Goal: Transaction & Acquisition: Purchase product/service

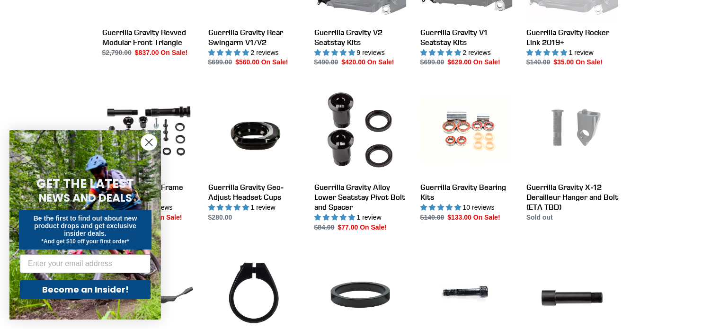
scroll to position [445, 0]
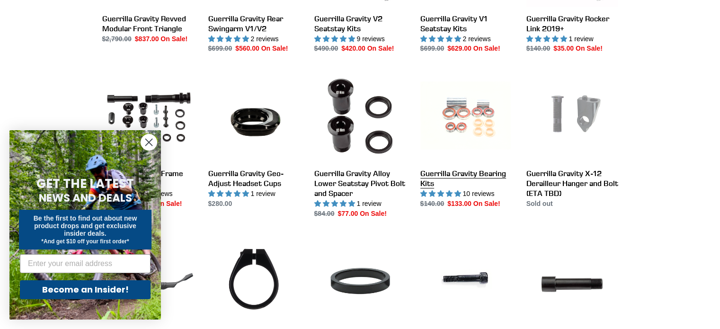
click at [461, 129] on link "Guerrilla Gravity Bearing Kits" at bounding box center [466, 139] width 92 height 139
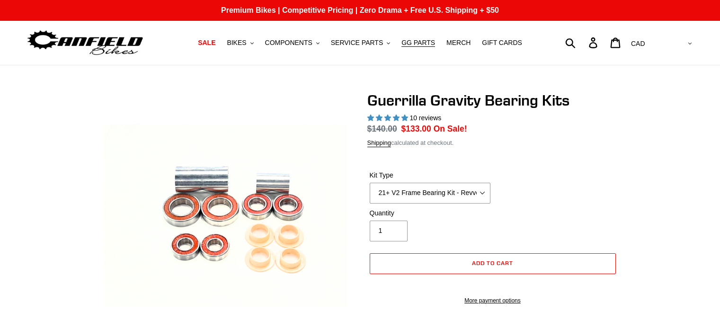
select select "highest-rating"
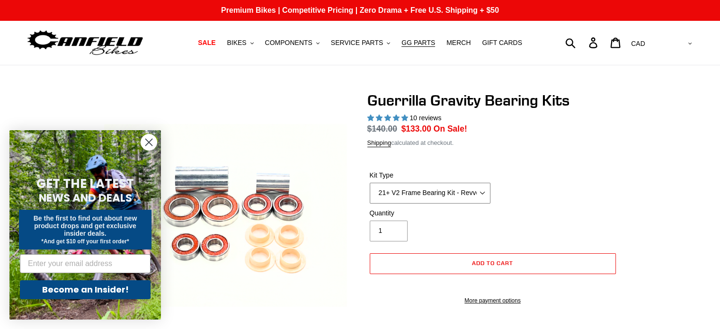
drag, startPoint x: 0, startPoint y: 0, endPoint x: 474, endPoint y: 195, distance: 513.0
click at [474, 195] on select "21+ V2 Frame Bearing Kit - Revved Carbon Swingarm - In Stock 19+ V1 Frame Beari…" at bounding box center [430, 193] width 121 height 21
click at [526, 160] on form "Kit Type 21+ V2 Frame Bearing Kit - Revved Carbon Swingarm - In Stock 19+ V1 Fr…" at bounding box center [492, 234] width 251 height 159
click at [148, 143] on icon "Close dialog" at bounding box center [149, 142] width 7 height 7
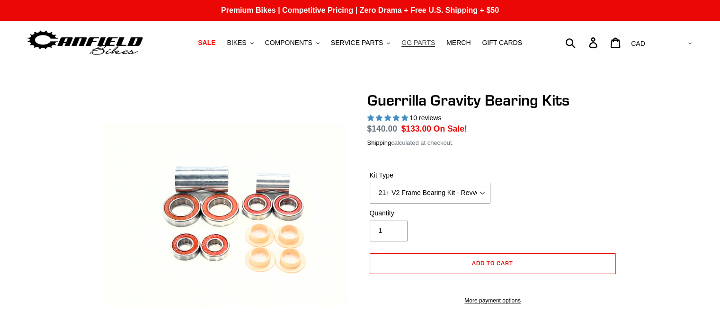
click at [403, 42] on span "GG PARTS" at bounding box center [418, 43] width 34 height 8
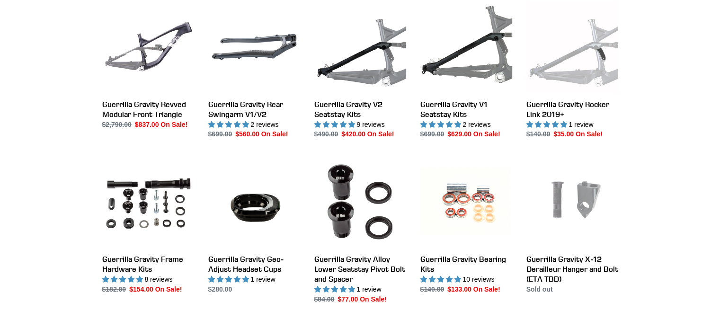
scroll to position [431, 0]
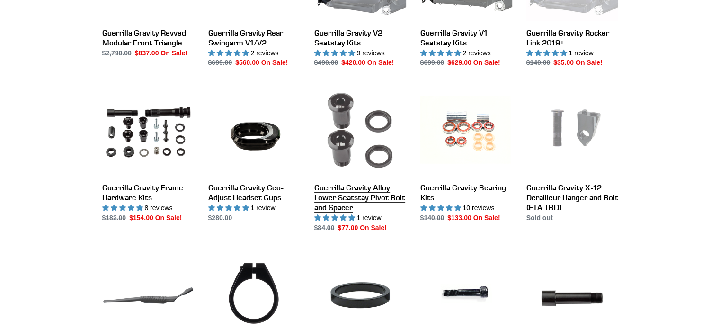
click at [350, 147] on link "Guerrilla Gravity Alloy Lower Seatstay Pivot Bolt and Spacer" at bounding box center [360, 158] width 92 height 149
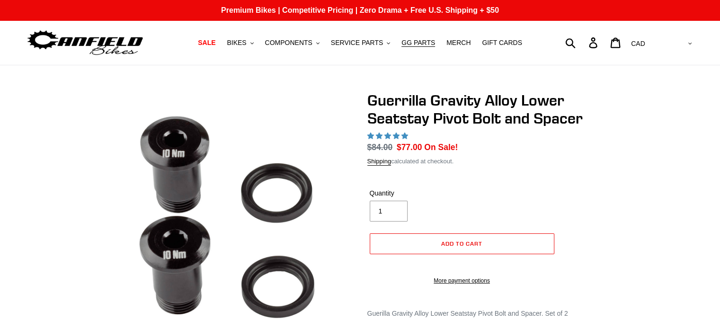
select select "highest-rating"
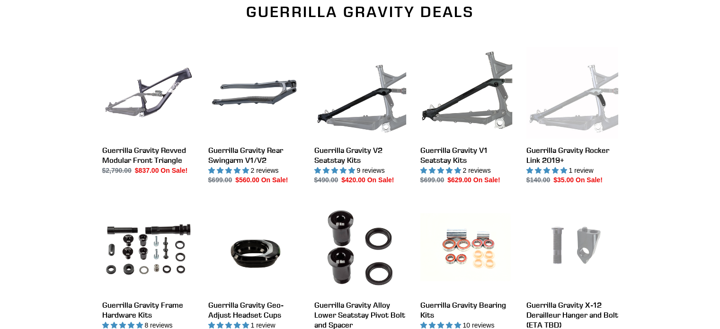
scroll to position [313, 0]
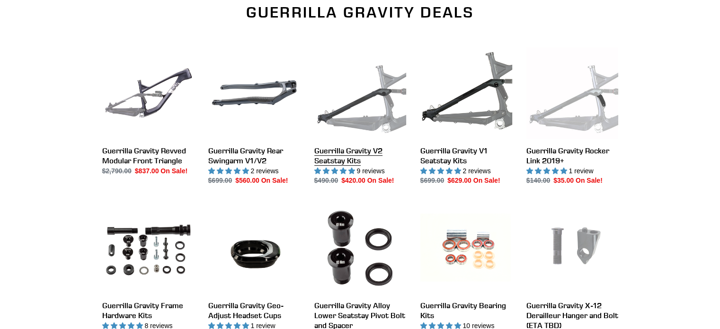
click at [365, 101] on link "Guerrilla Gravity V2 Seatstay Kits" at bounding box center [360, 116] width 92 height 139
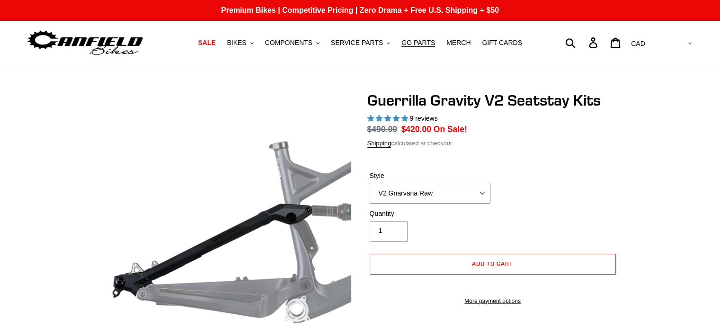
select select "highest-rating"
click at [454, 195] on select "V2 Gnarvana V2 Gnarvana Raw V2 Smash V2 Smash Raw" at bounding box center [430, 193] width 121 height 21
select select "V2 Smash"
click at [370, 183] on select "V2 Gnarvana V2 Gnarvana Raw V2 Smash V2 Smash Raw" at bounding box center [430, 193] width 121 height 21
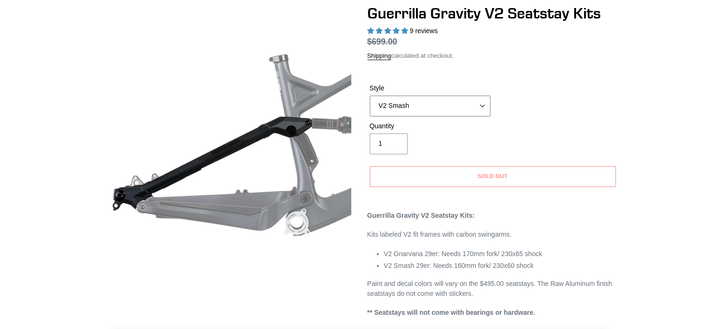
scroll to position [80, 0]
